Goal: Information Seeking & Learning: Learn about a topic

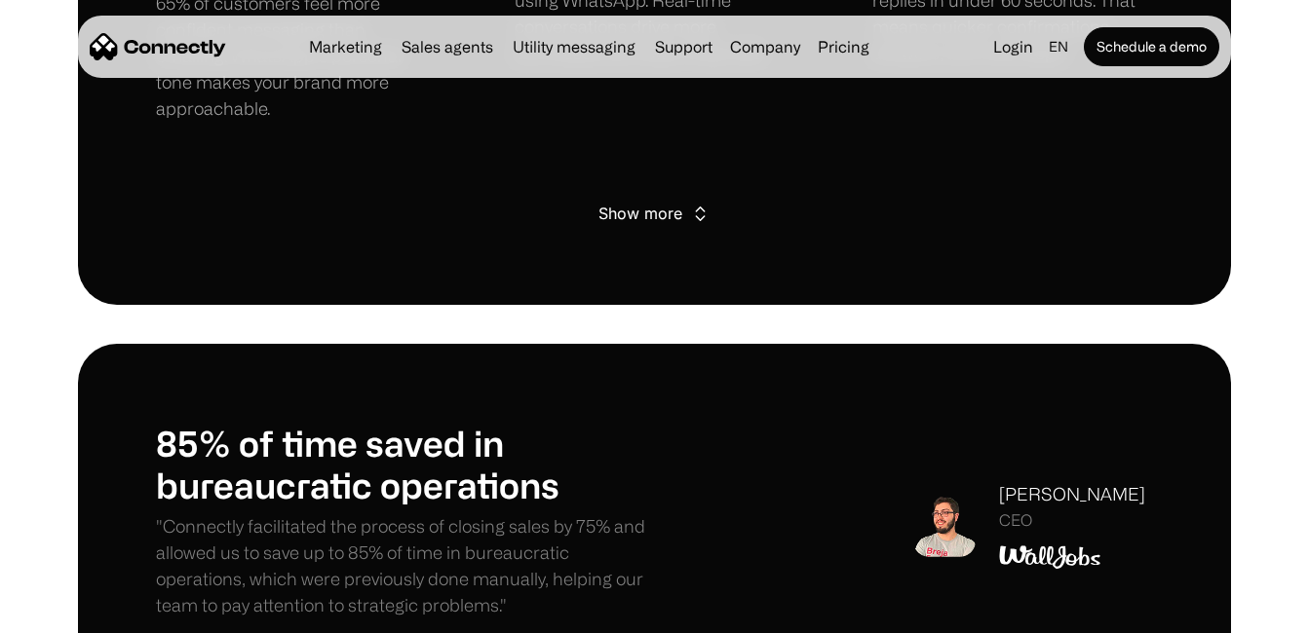
scroll to position [1754, 0]
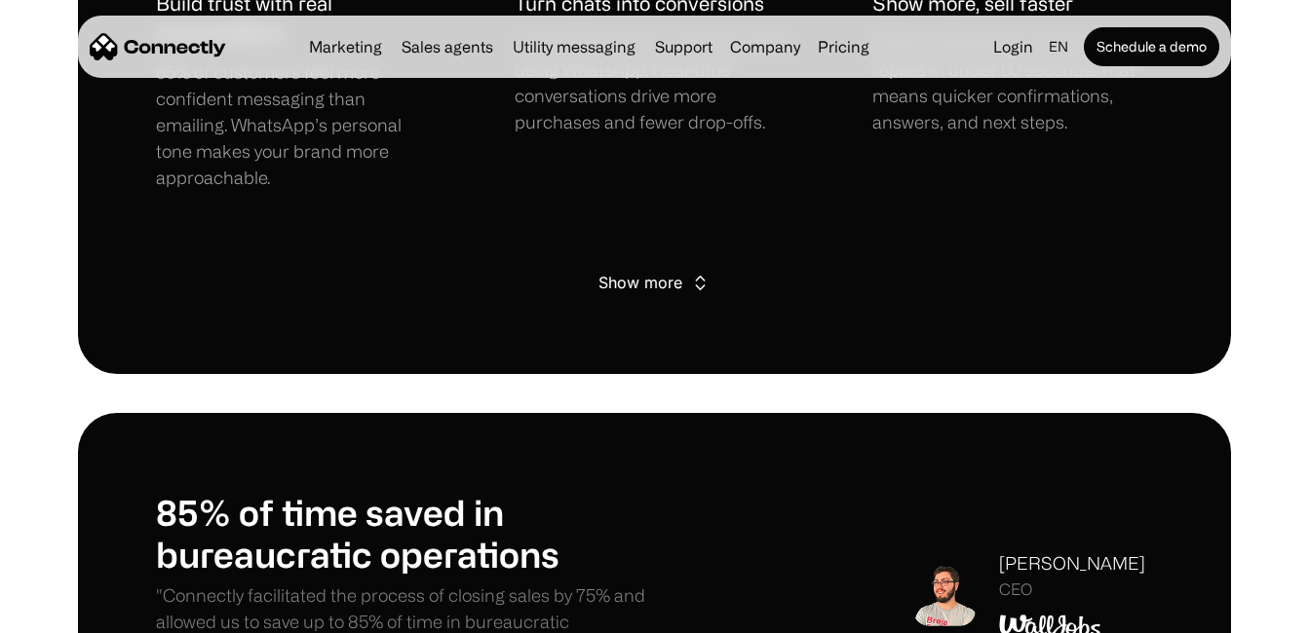
click at [585, 43] on link "Utility messaging" at bounding box center [574, 47] width 138 height 16
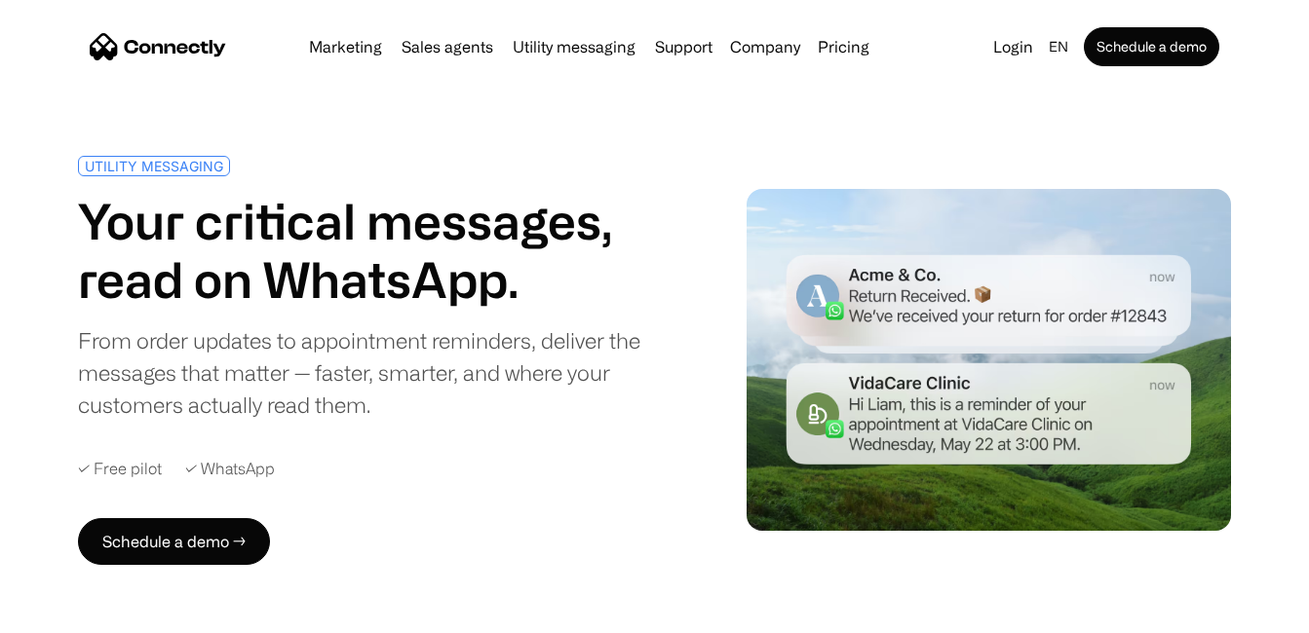
click at [583, 46] on link "Utility messaging" at bounding box center [574, 47] width 138 height 16
click at [596, 44] on link "Utility messaging" at bounding box center [574, 47] width 138 height 16
click at [213, 468] on div "✓ WhatsApp" at bounding box center [230, 469] width 90 height 19
